Goal: Task Accomplishment & Management: Use online tool/utility

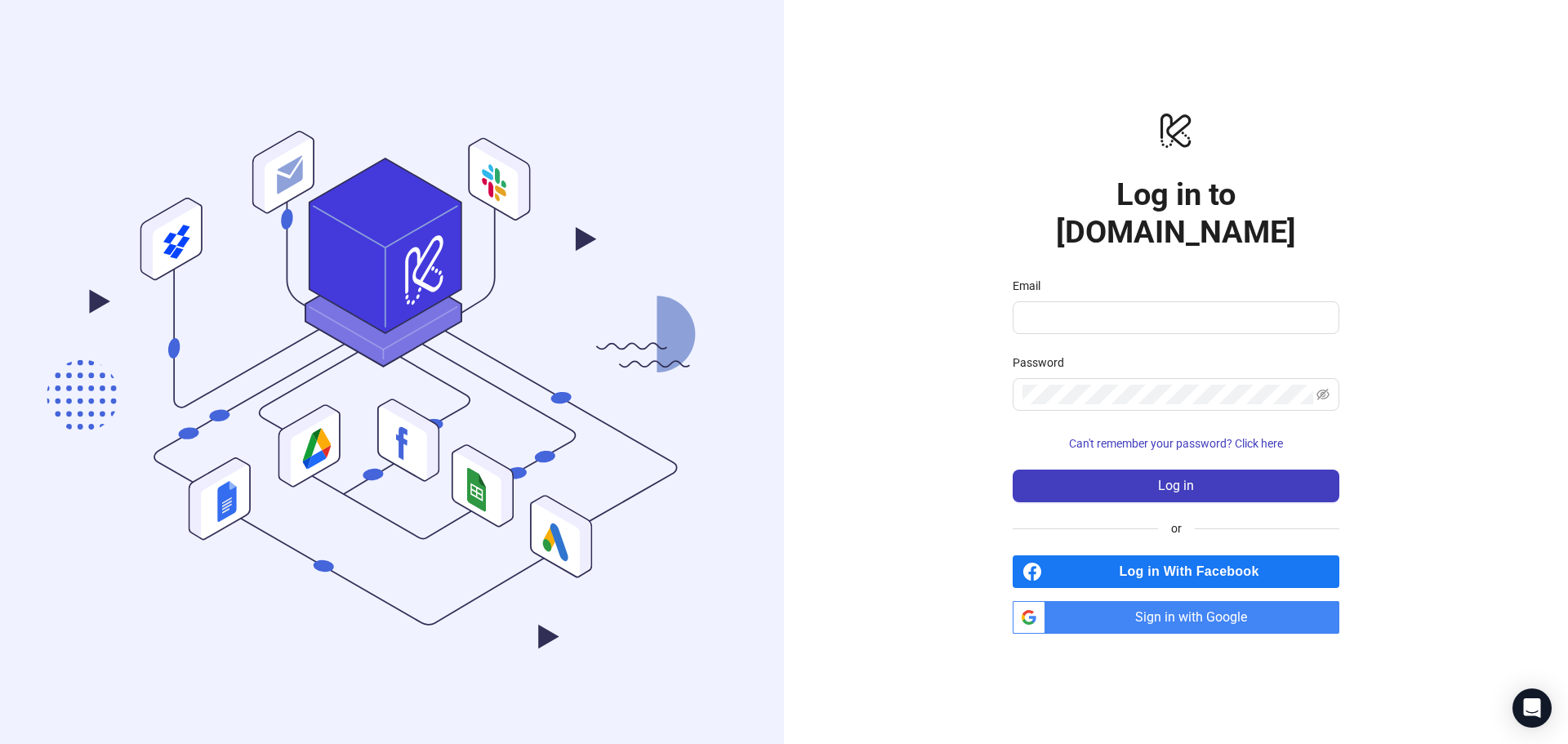
click at [1135, 601] on span "Sign in with Google" at bounding box center [1195, 617] width 288 height 33
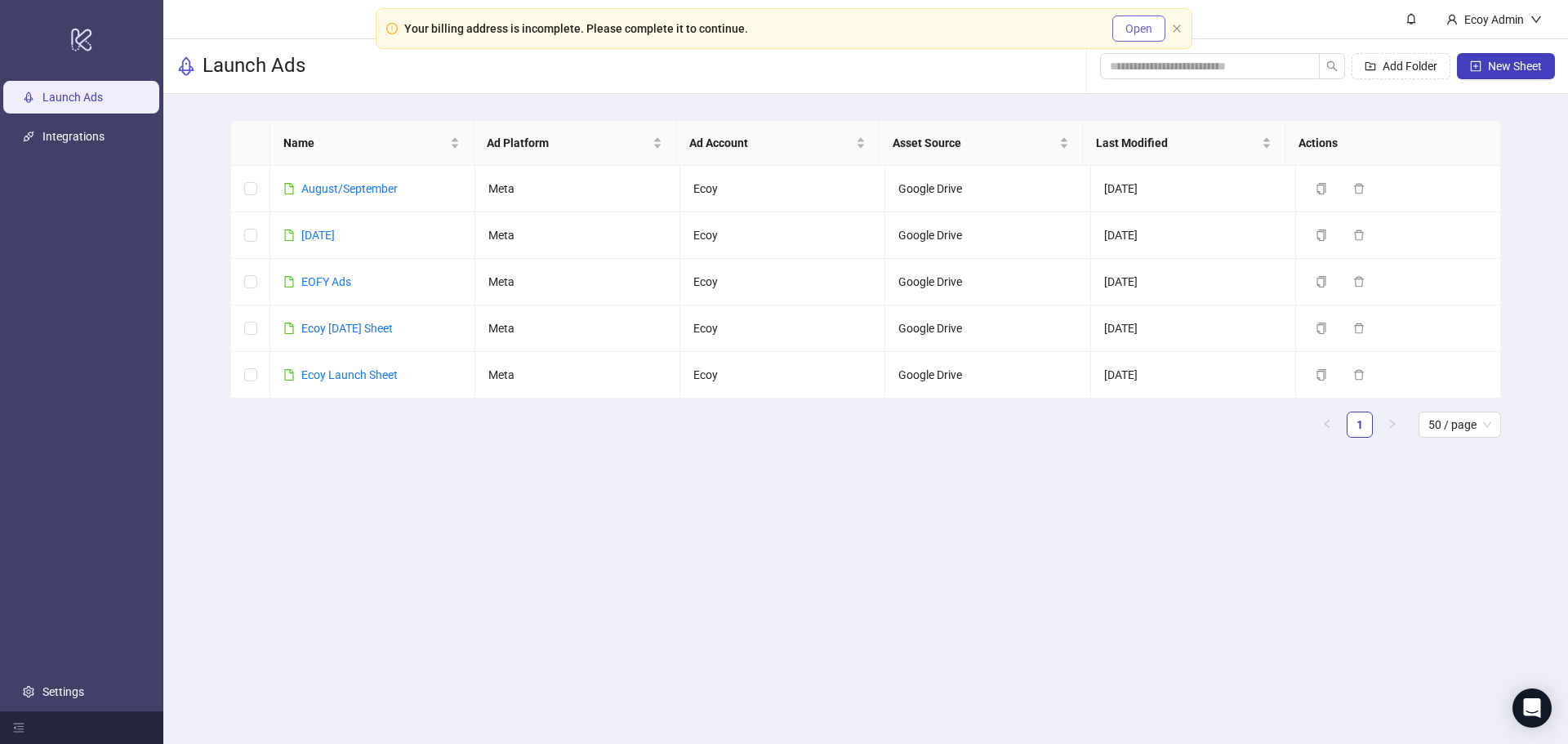
click at [1143, 27] on span "Open" at bounding box center [1139, 28] width 27 height 13
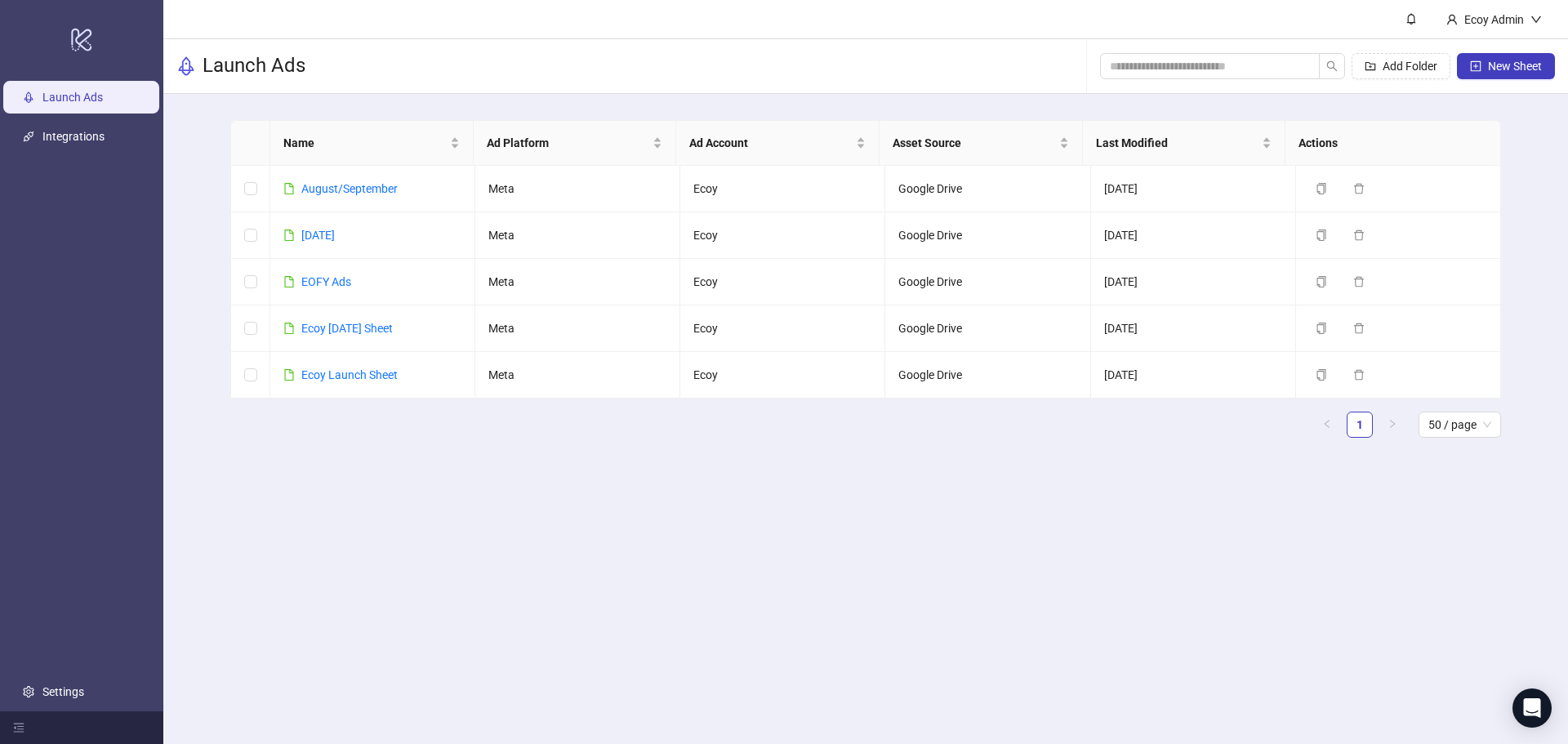
drag, startPoint x: 0, startPoint y: 0, endPoint x: 376, endPoint y: 183, distance: 418.2
click at [376, 183] on link "August/September" at bounding box center [350, 188] width 97 height 13
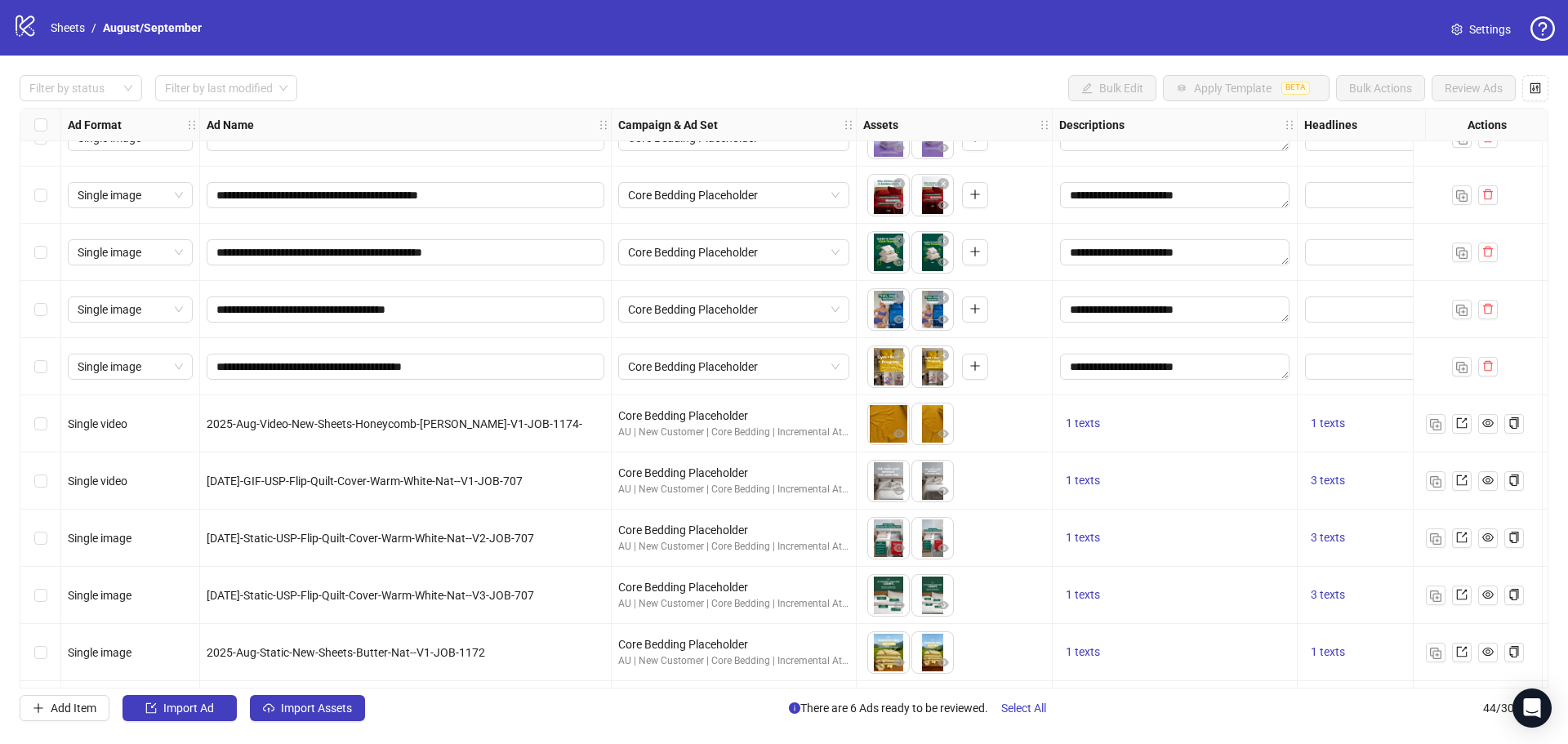
scroll to position [751, 0]
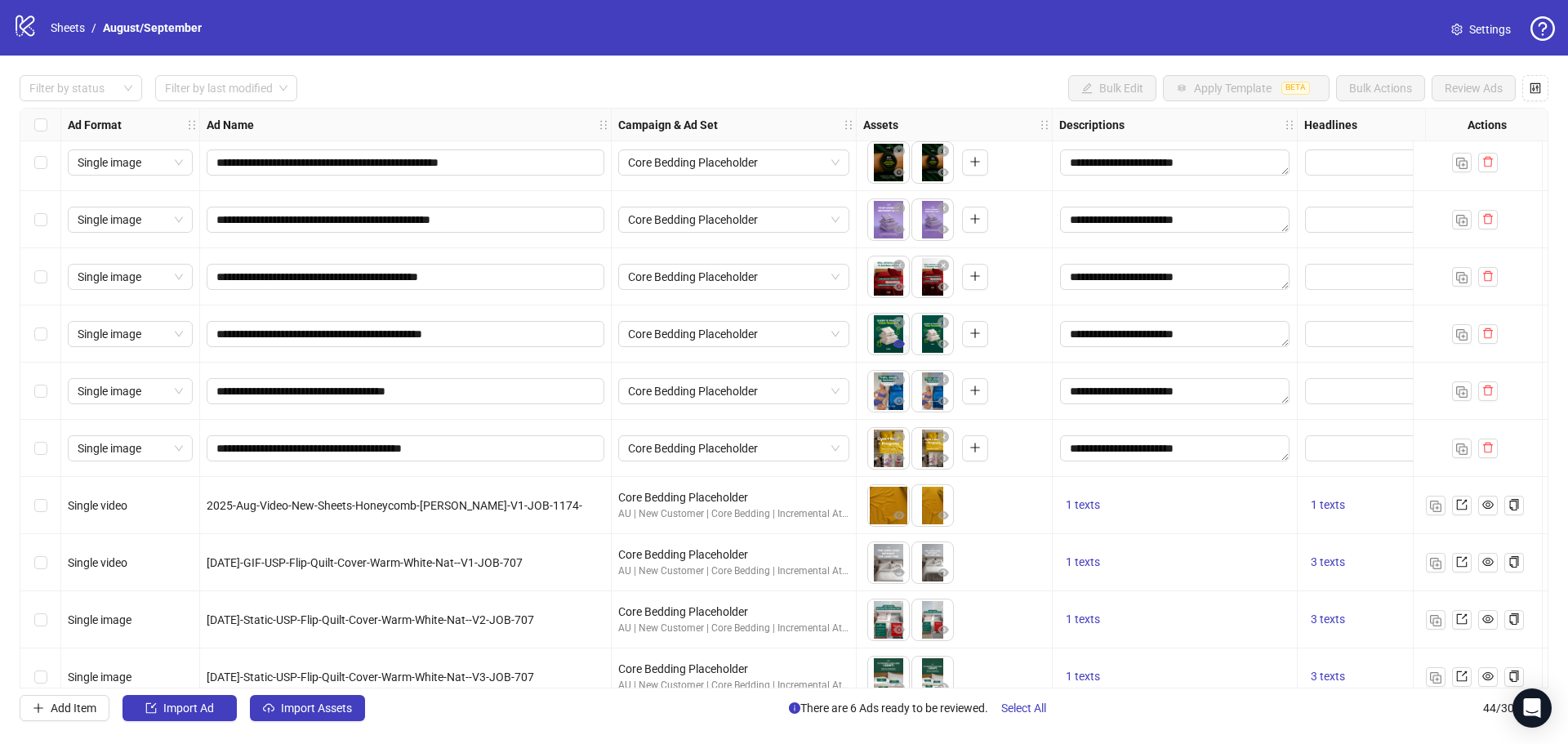
click at [900, 347] on icon "eye" at bounding box center [899, 344] width 11 height 8
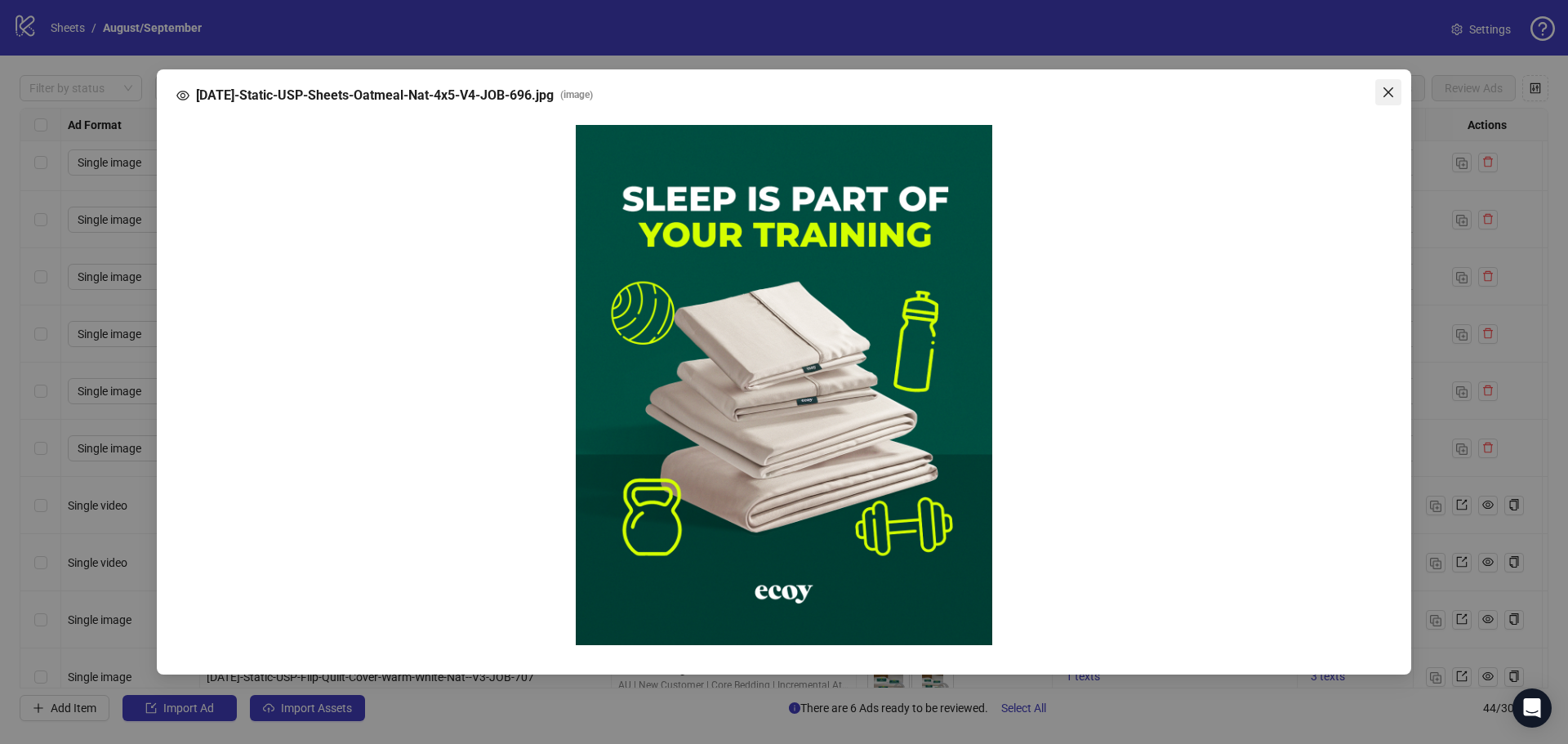
click at [1390, 99] on icon "close" at bounding box center [1388, 92] width 13 height 13
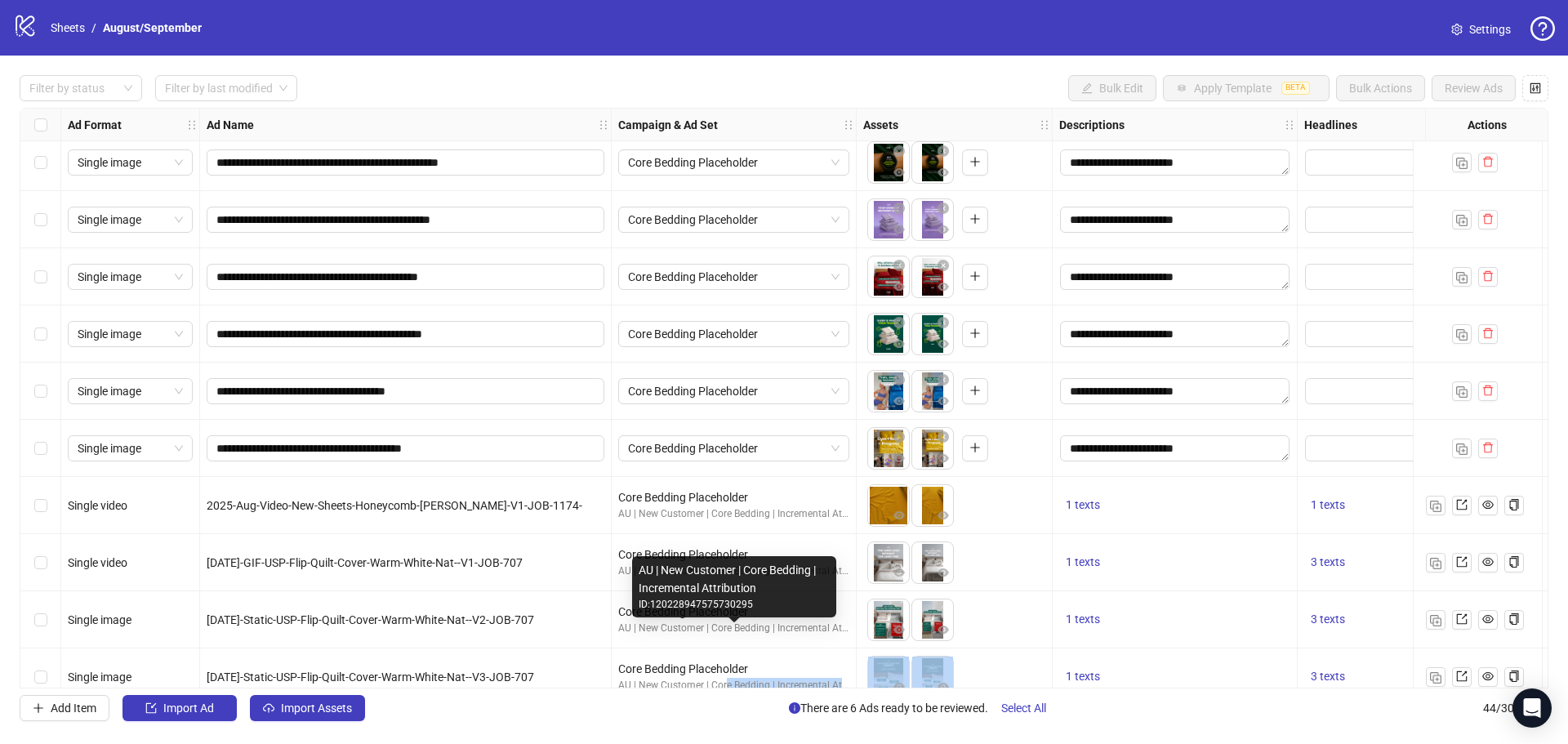
drag, startPoint x: 727, startPoint y: 680, endPoint x: 943, endPoint y: 682, distance: 216.0
click at [943, 682] on div "**********" at bounding box center [784, 397] width 1529 height 581
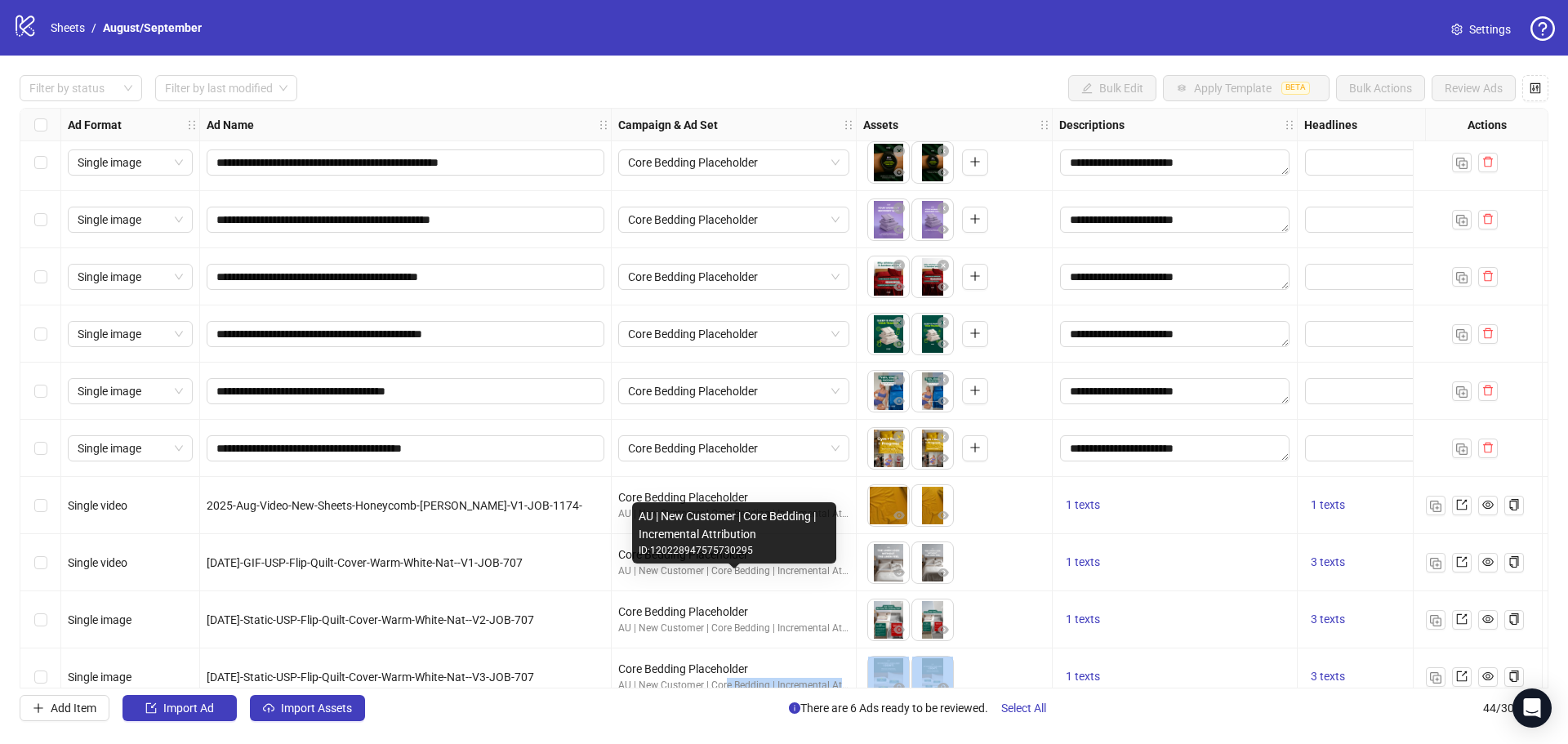
scroll to position [856, 0]
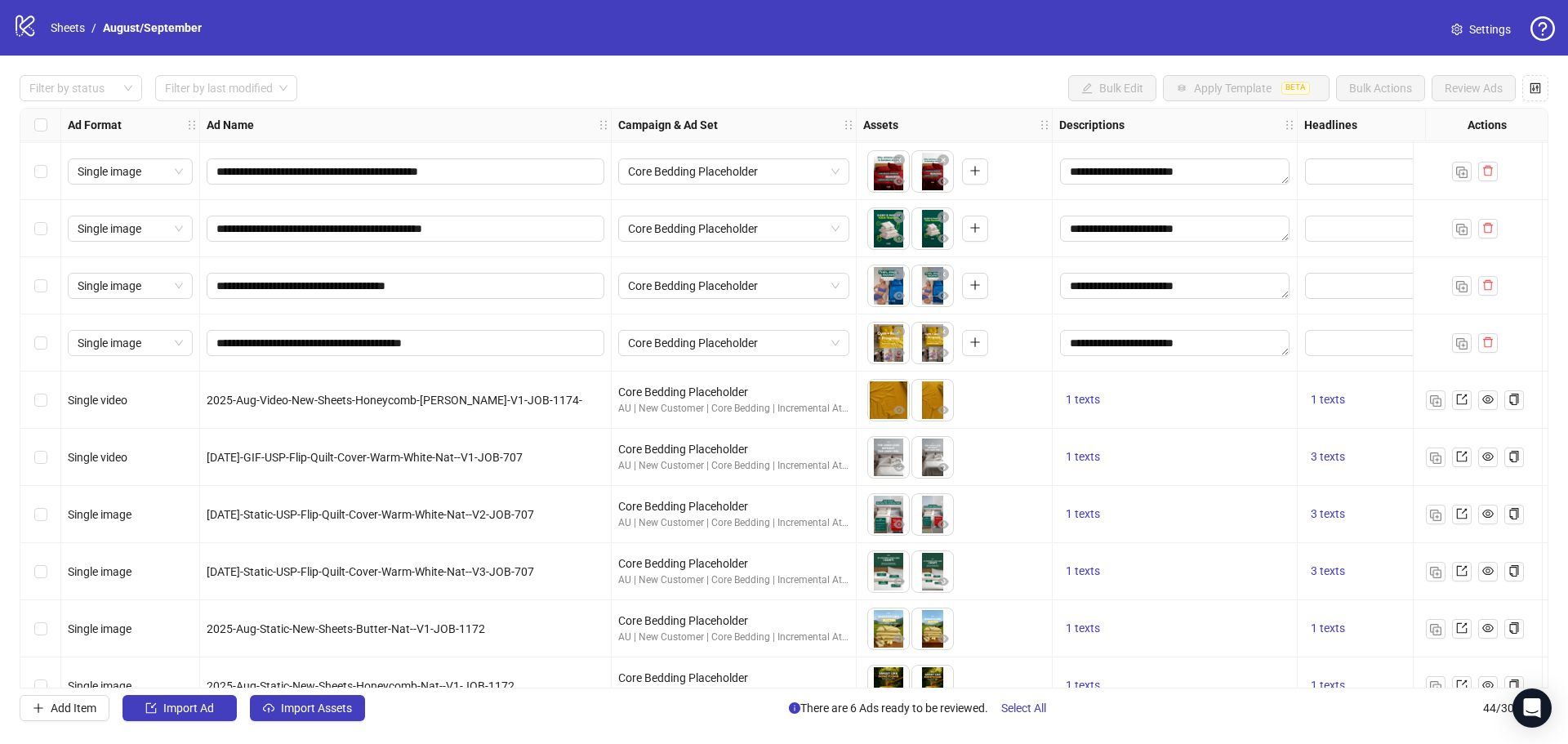
click at [1167, 428] on div "1 texts" at bounding box center [1176, 399] width 245 height 57
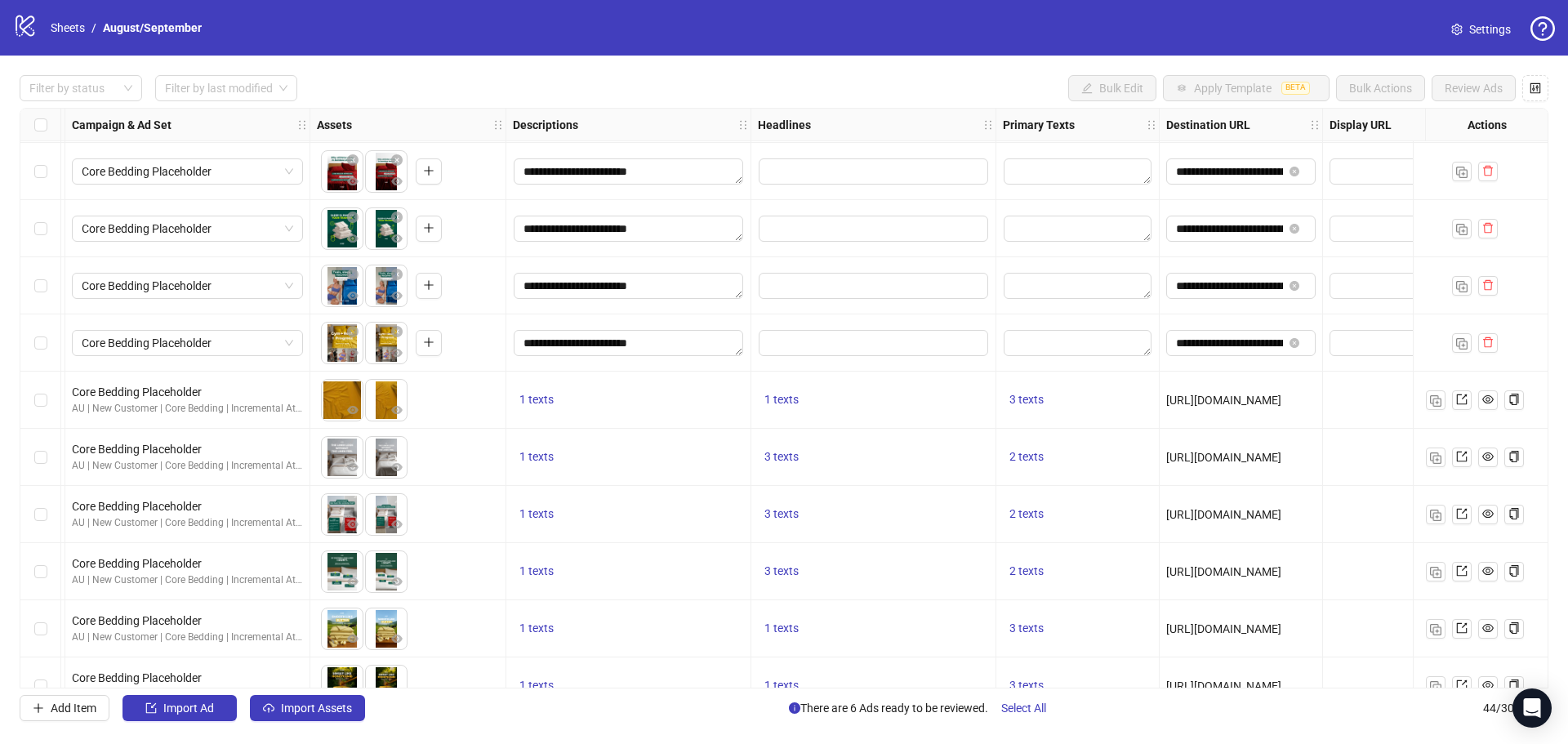
scroll to position [856, 566]
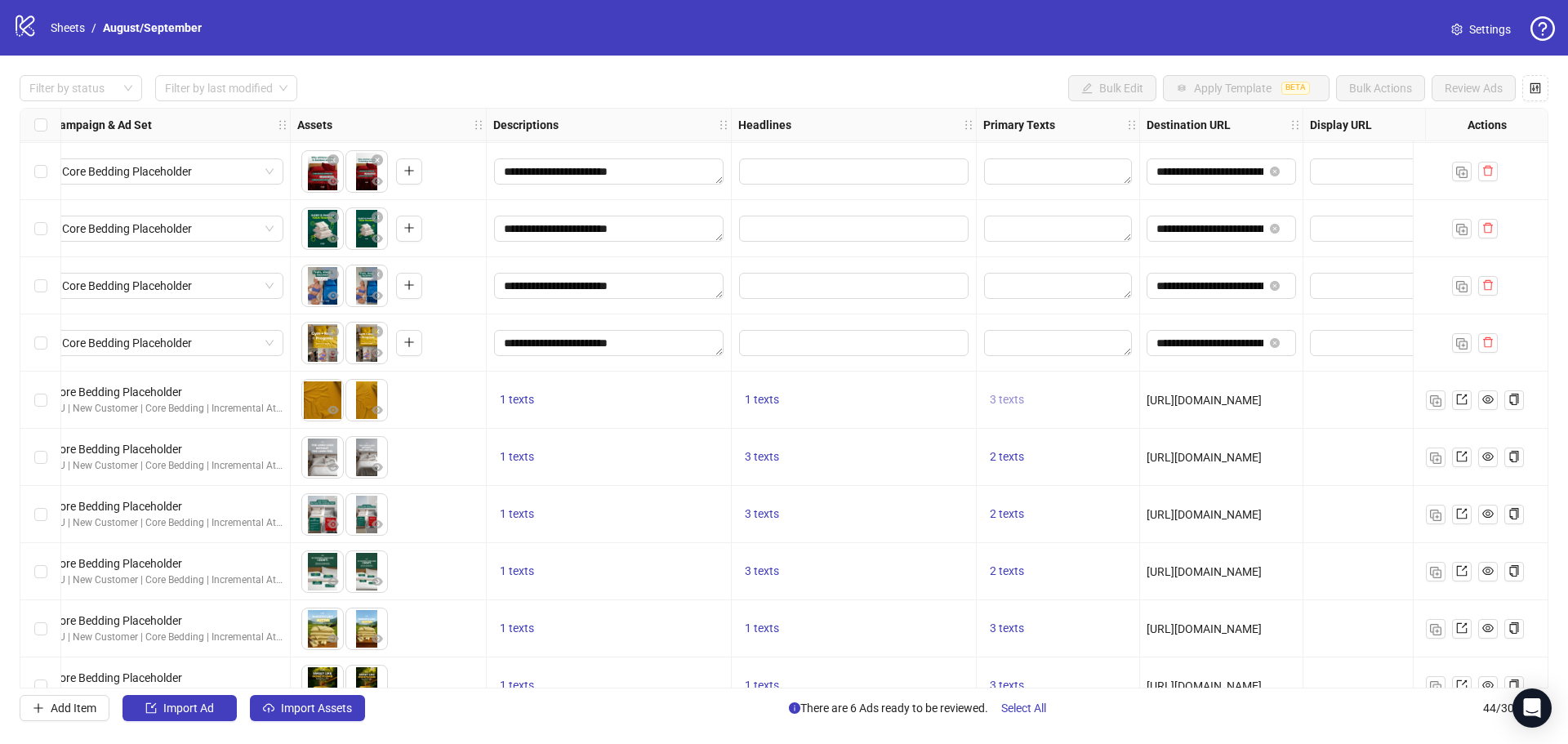
click at [1009, 401] on span "3 texts" at bounding box center [1007, 398] width 34 height 13
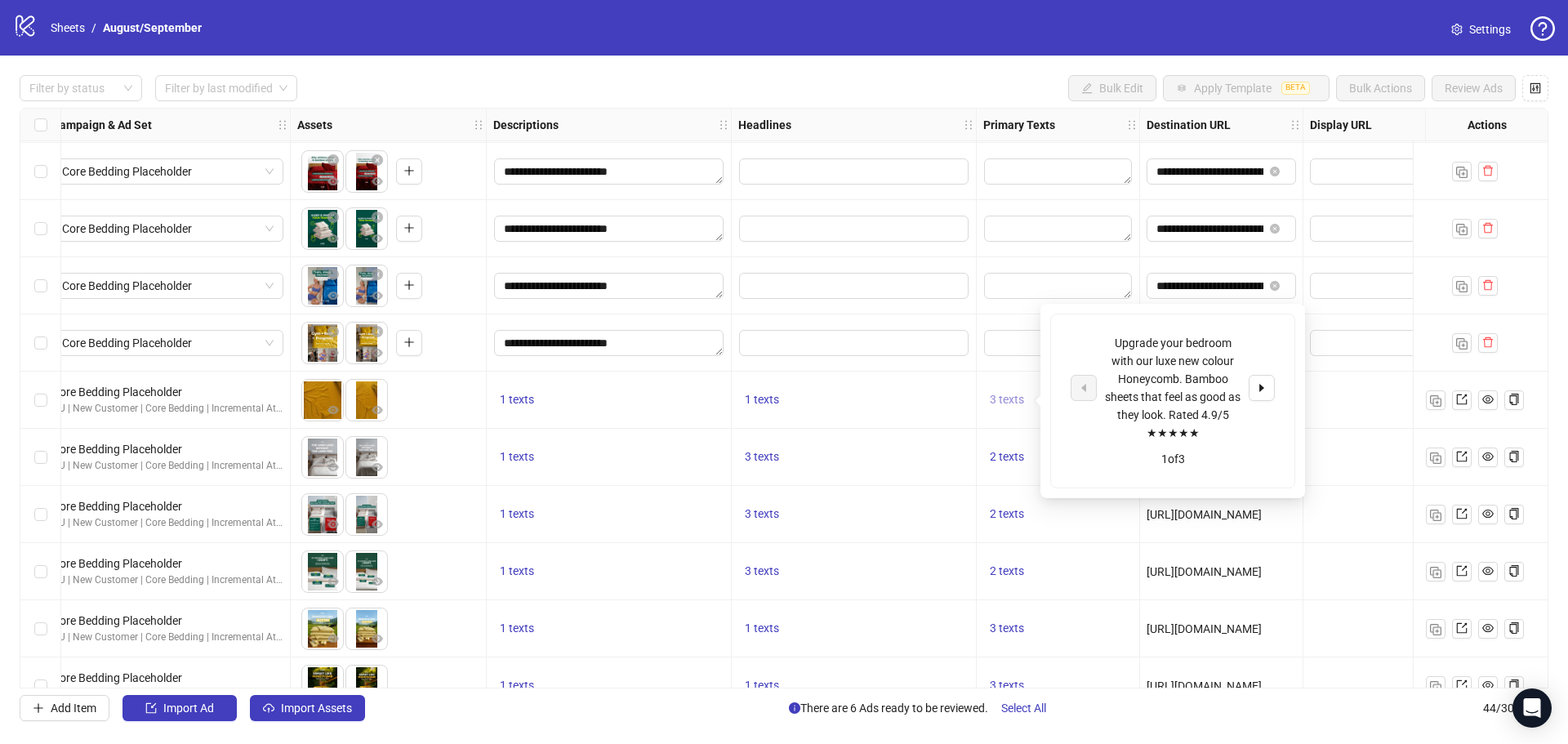
click at [1009, 403] on span "3 texts" at bounding box center [1007, 398] width 34 height 13
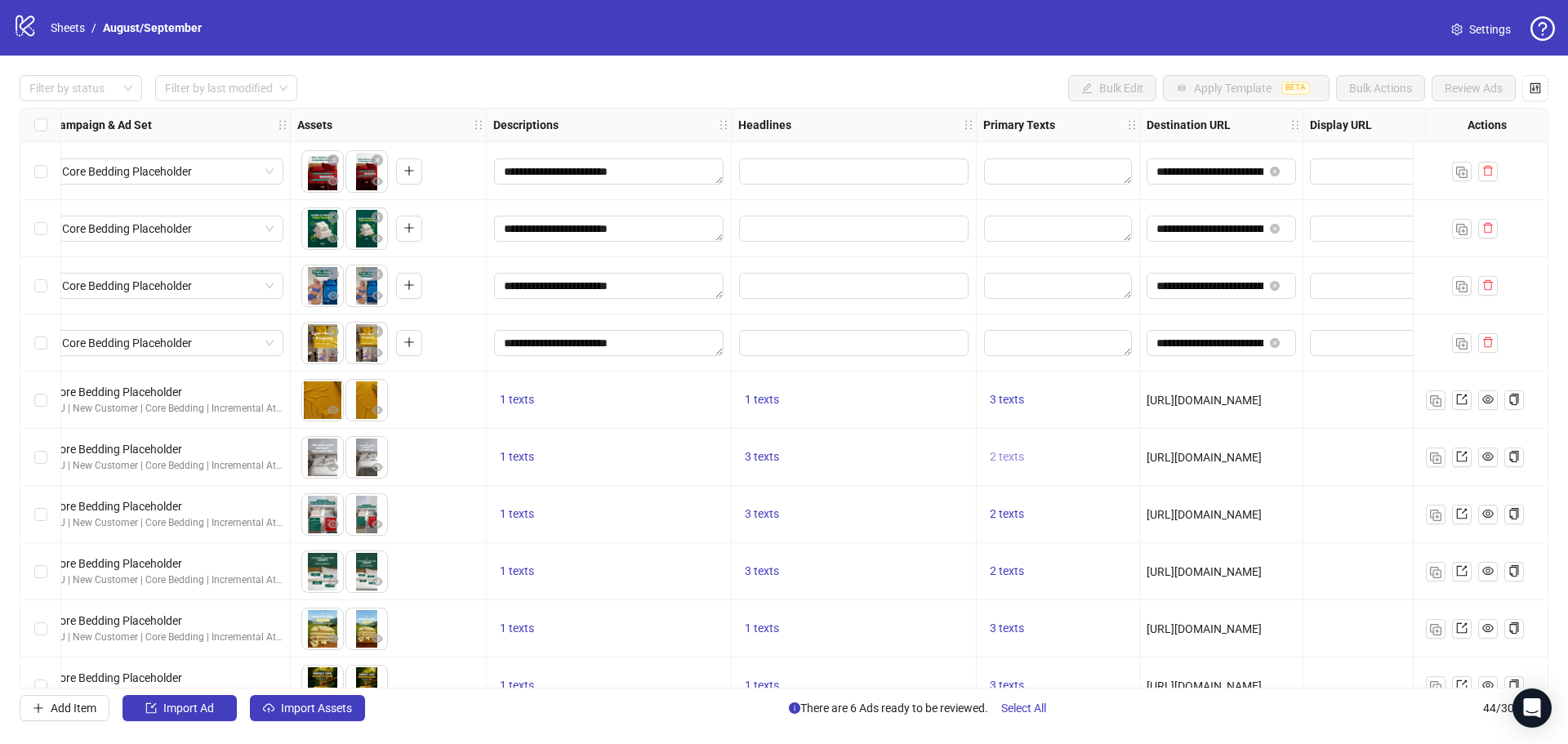
click at [1008, 465] on button "2 texts" at bounding box center [1007, 457] width 48 height 20
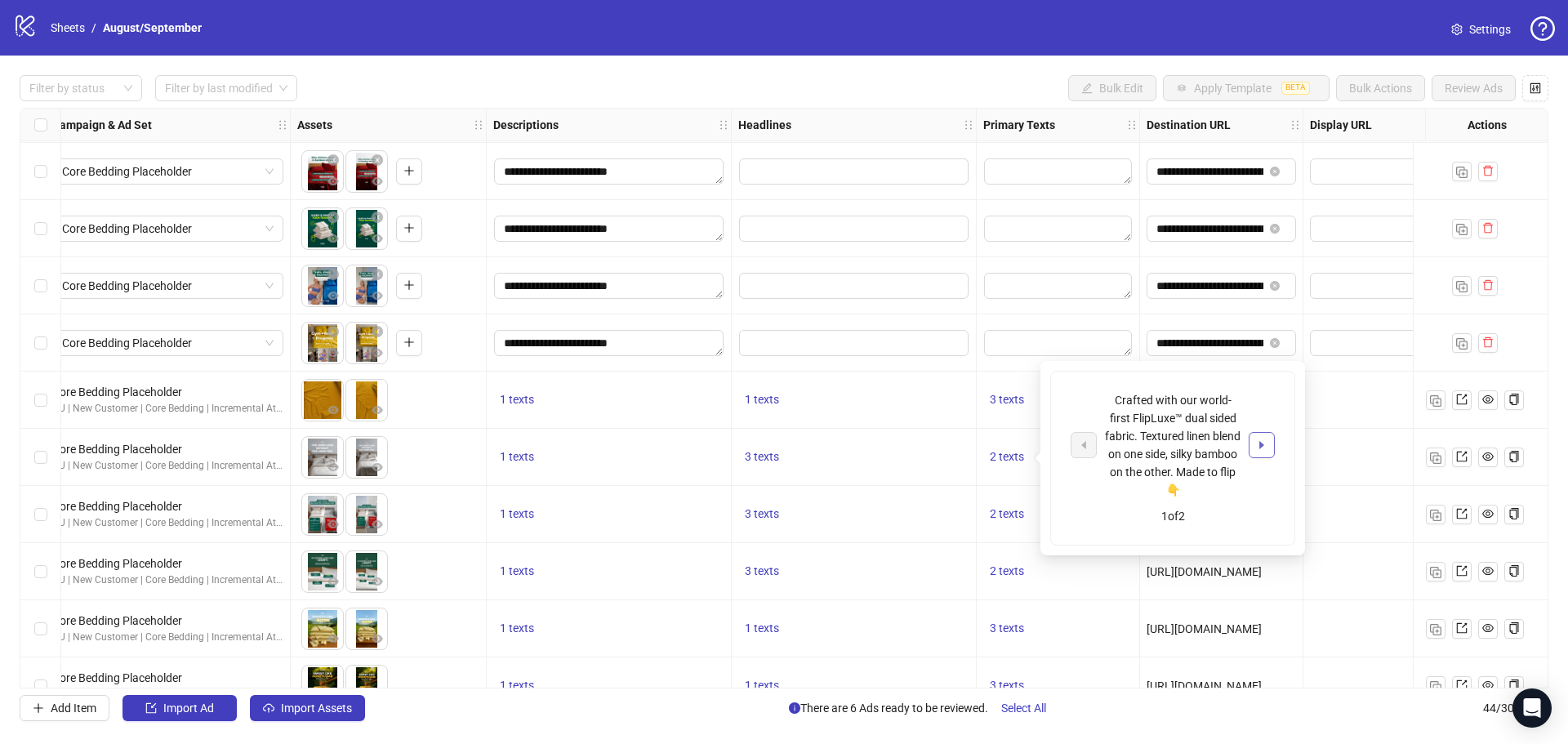
click at [1256, 448] on icon "caret-right" at bounding box center [1261, 444] width 11 height 11
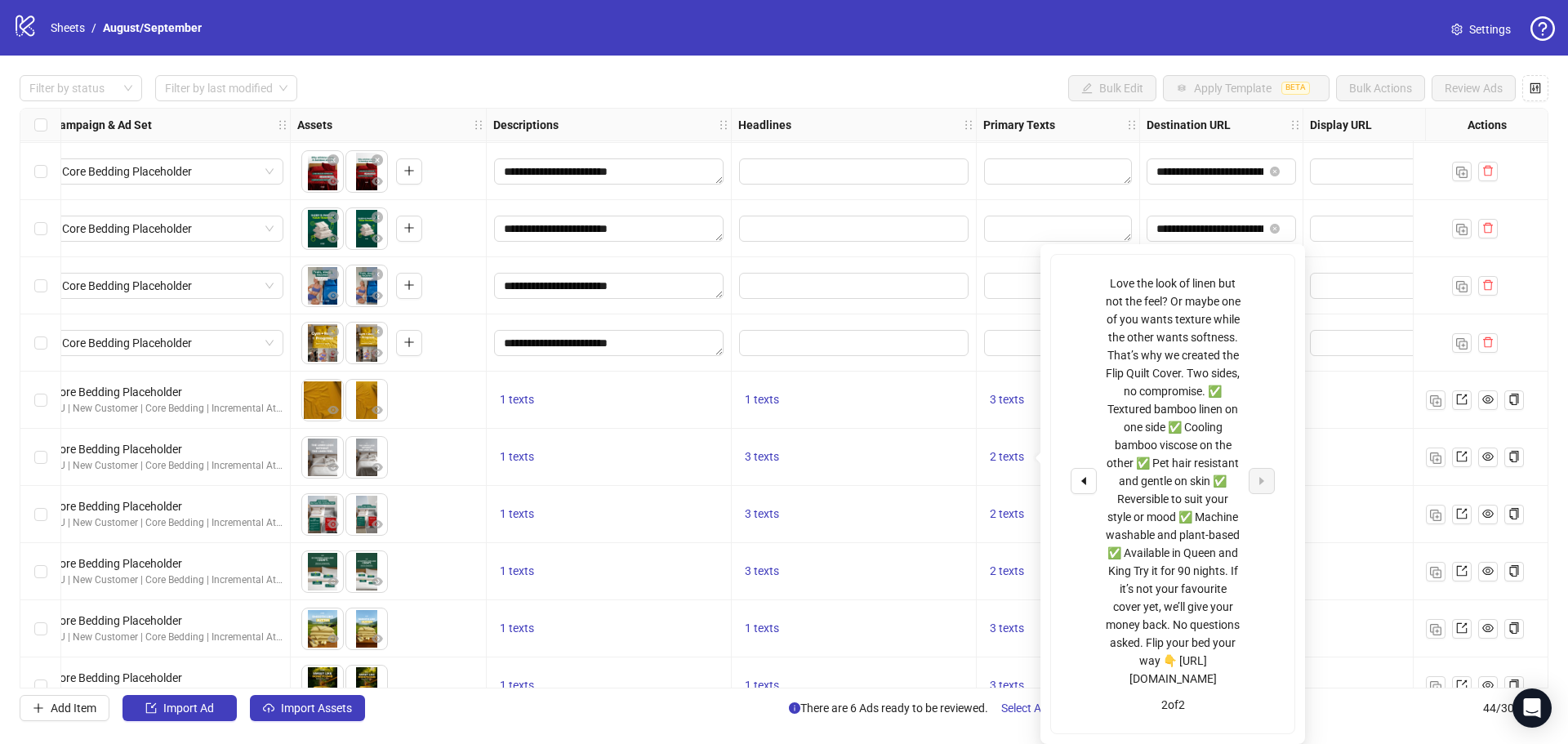
click at [955, 670] on div "1 texts" at bounding box center [855, 685] width 245 height 57
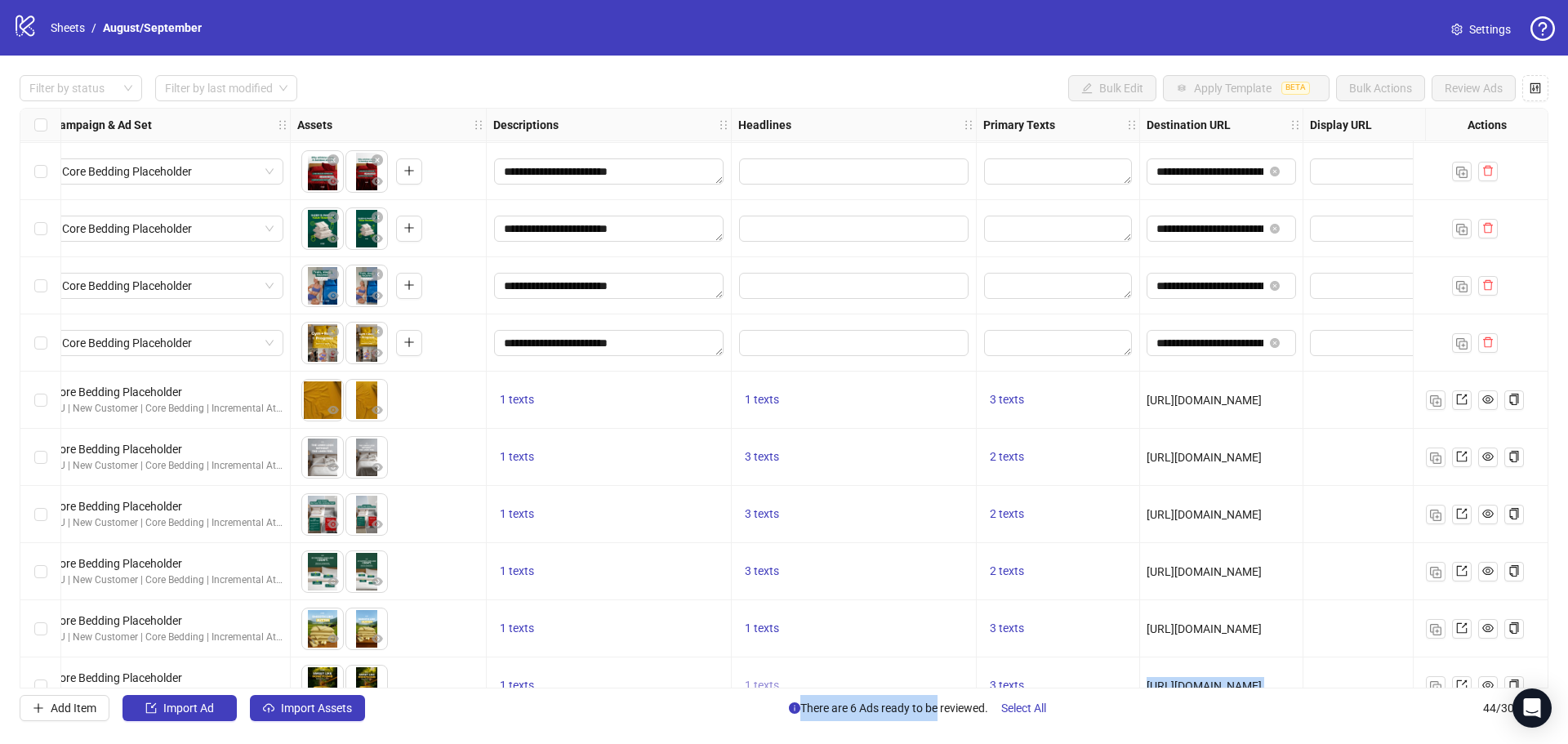
drag, startPoint x: 905, startPoint y: 687, endPoint x: 776, endPoint y: 677, distance: 129.4
click at [776, 677] on div "**********" at bounding box center [784, 398] width 1568 height 685
click at [333, 292] on icon "eye" at bounding box center [333, 295] width 11 height 11
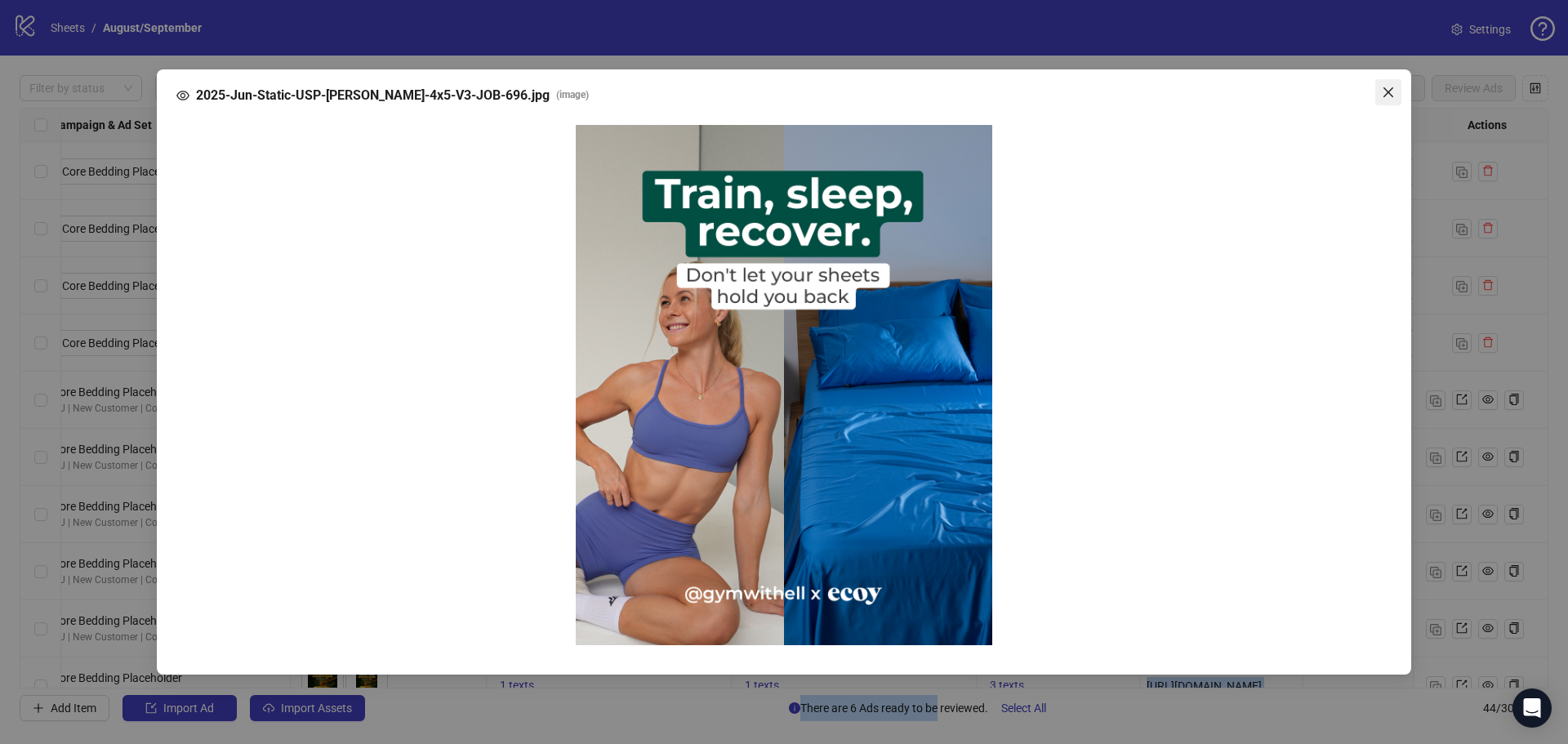
click at [1387, 97] on icon "close" at bounding box center [1389, 92] width 10 height 10
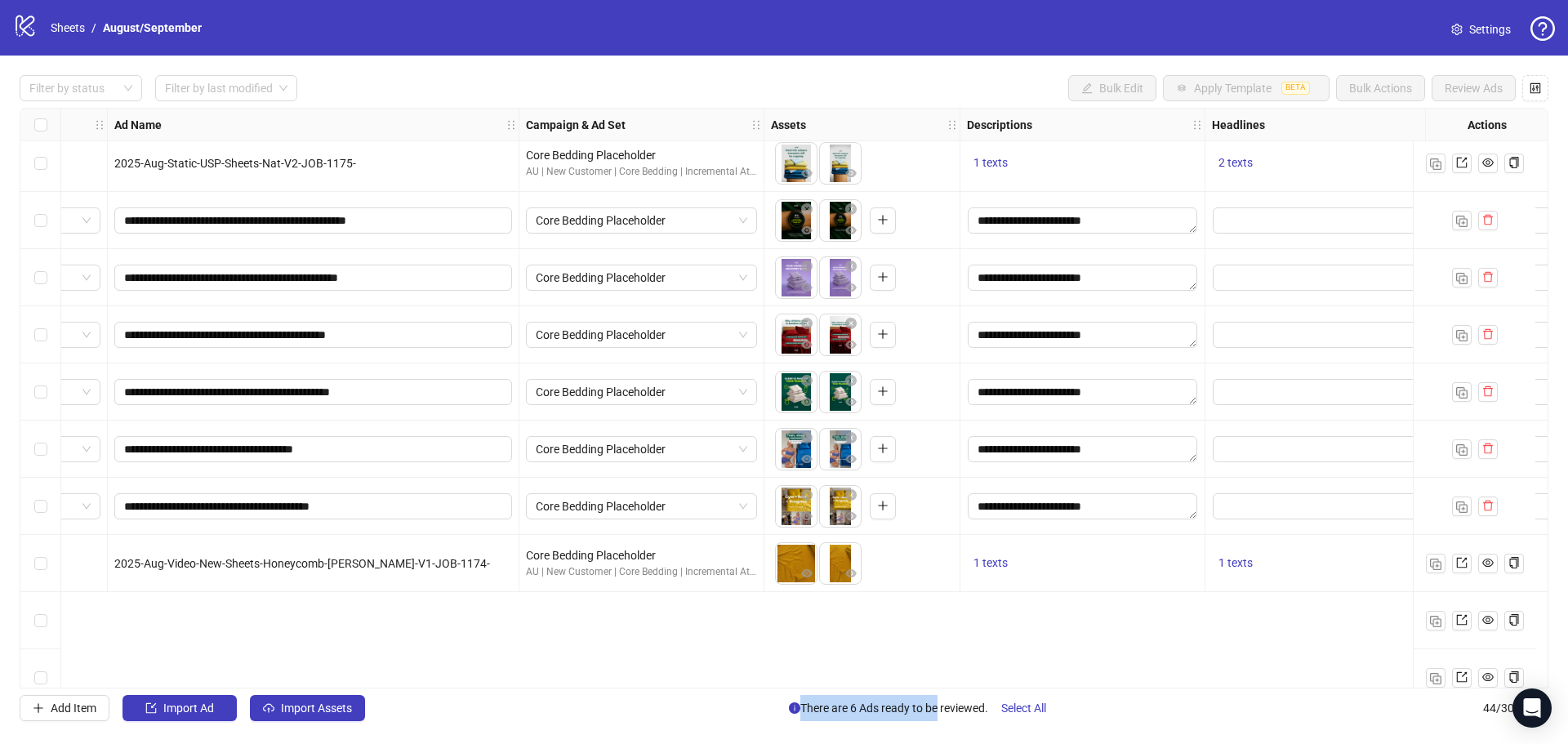
scroll to position [529, 93]
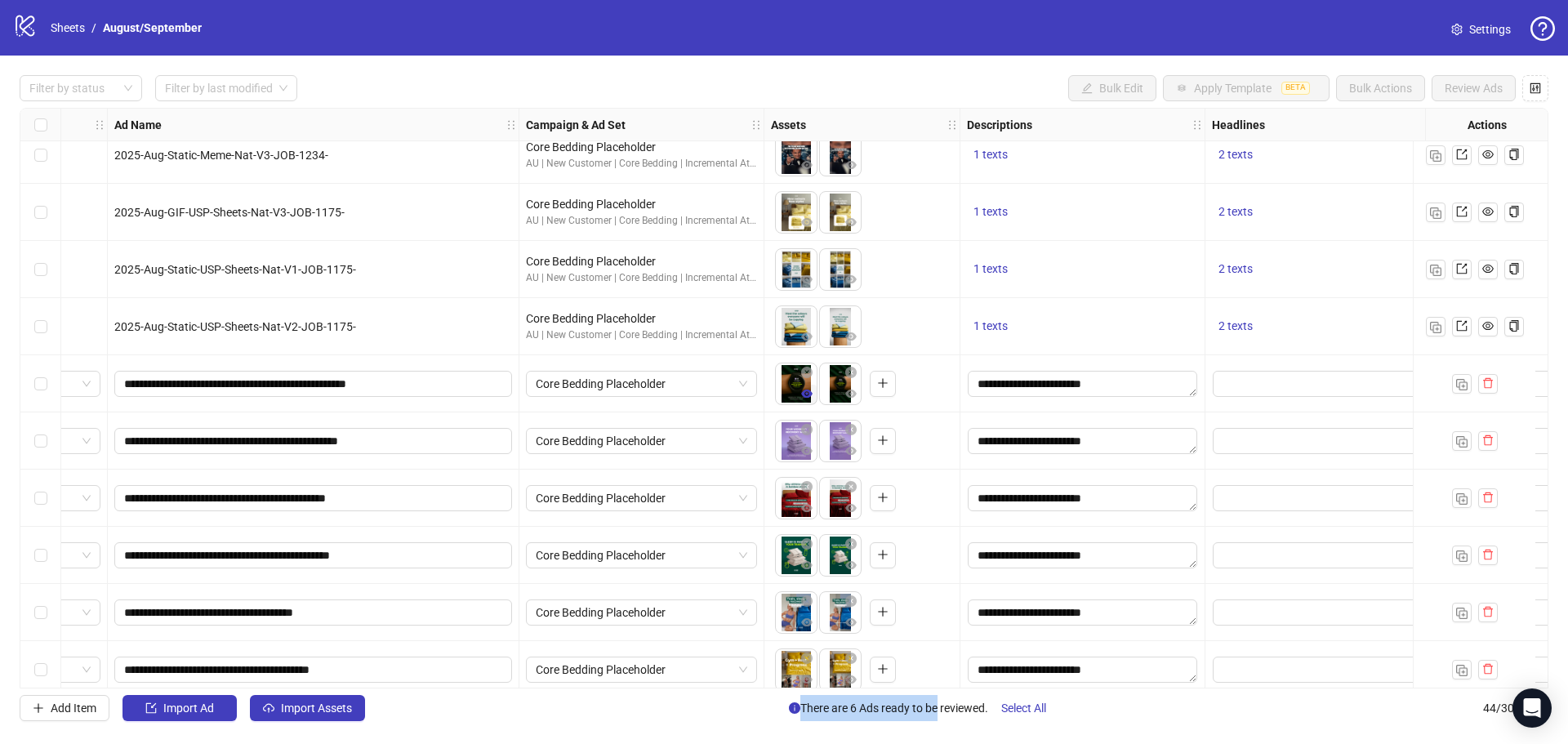
click at [805, 392] on icon "eye" at bounding box center [806, 392] width 11 height 11
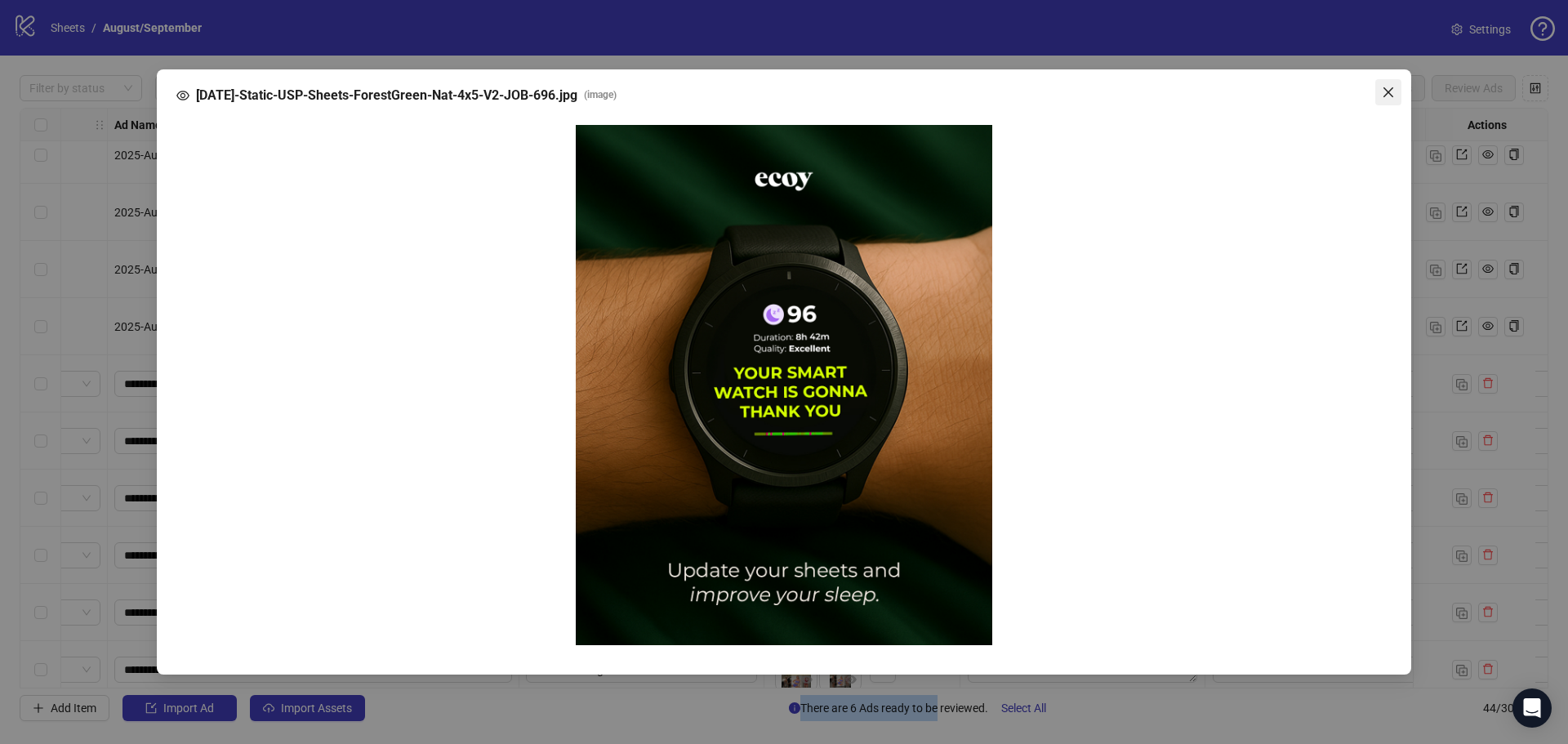
click at [1394, 89] on icon "close" at bounding box center [1388, 92] width 13 height 13
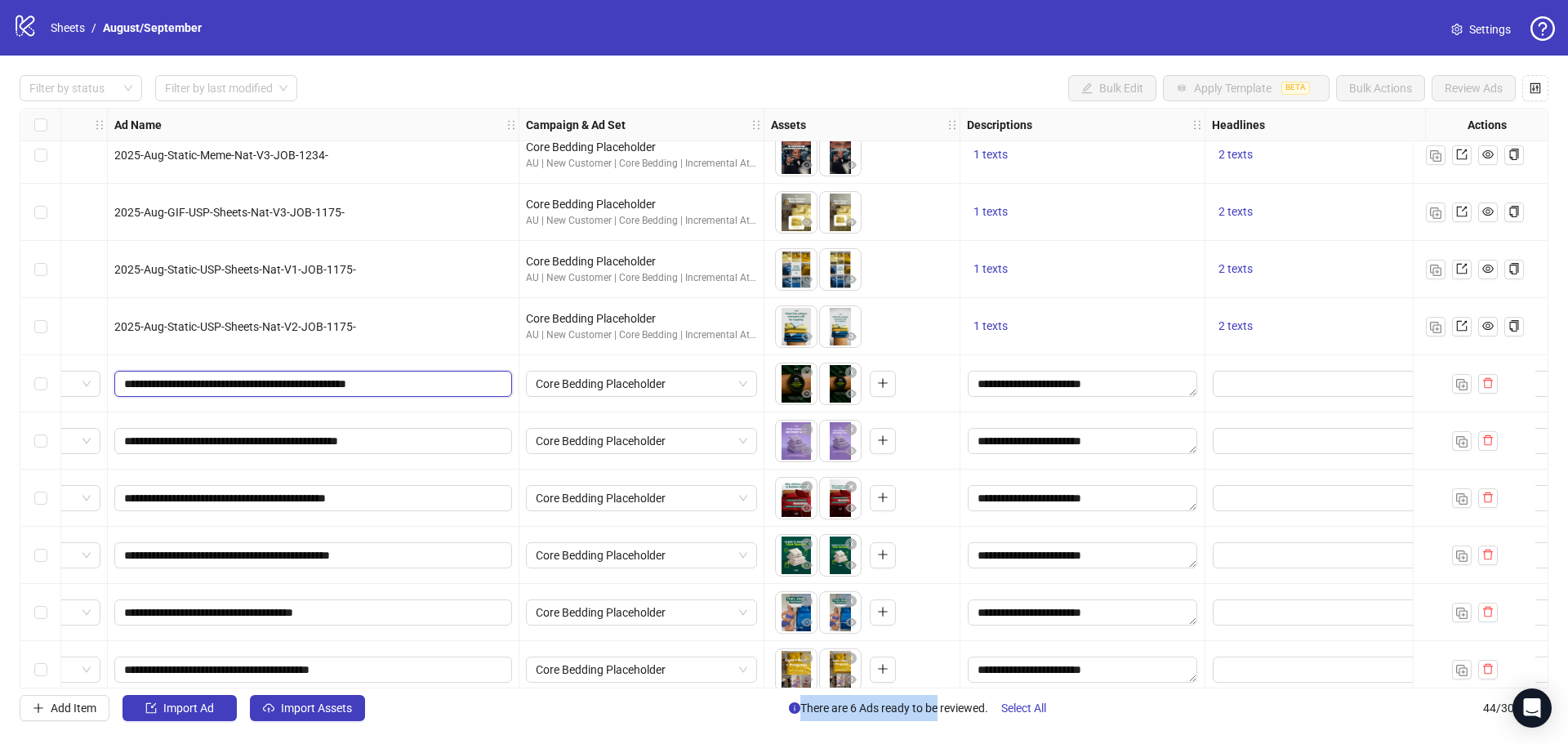
click at [412, 377] on input "**********" at bounding box center [312, 383] width 375 height 18
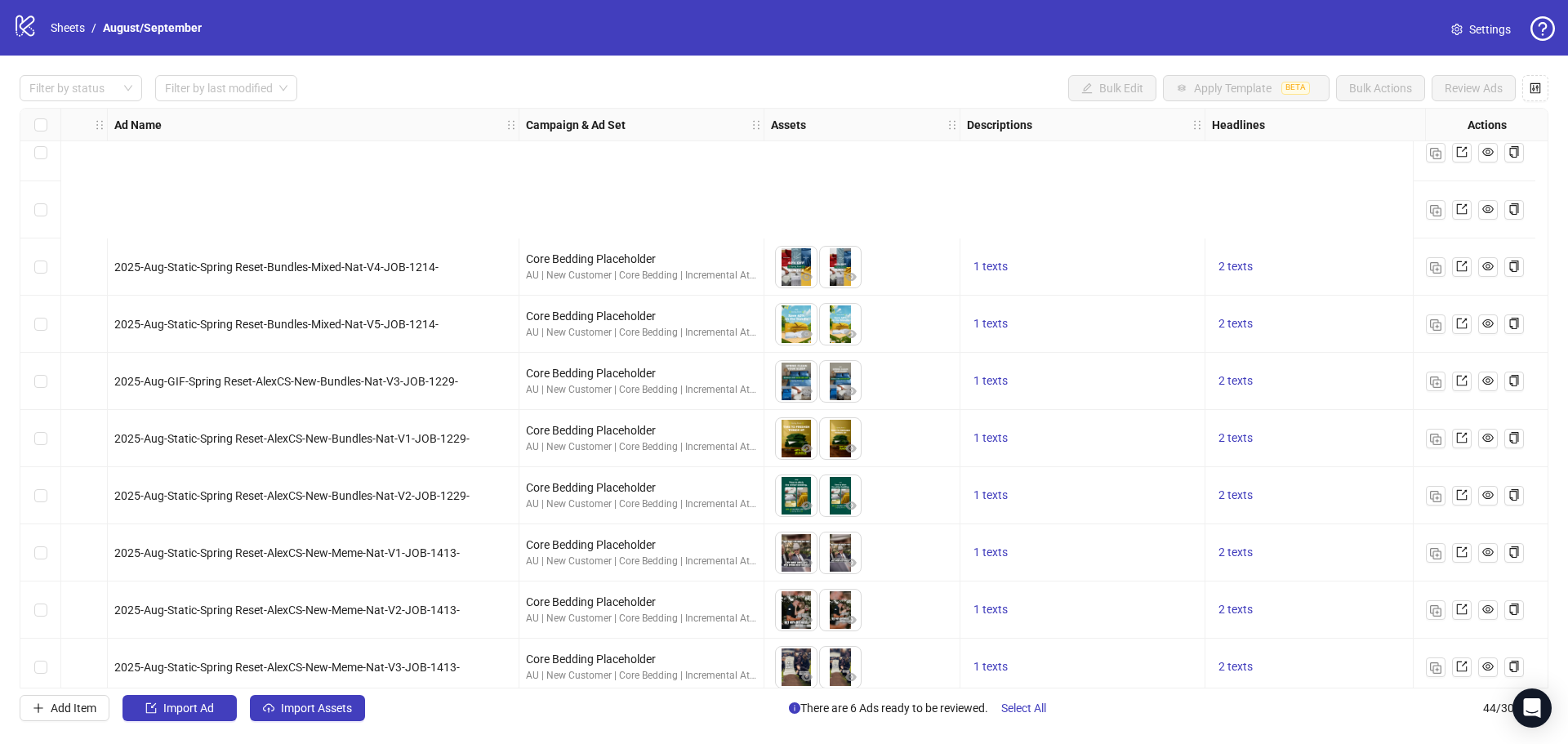
scroll to position [1975, 93]
